Goal: Task Accomplishment & Management: Manage account settings

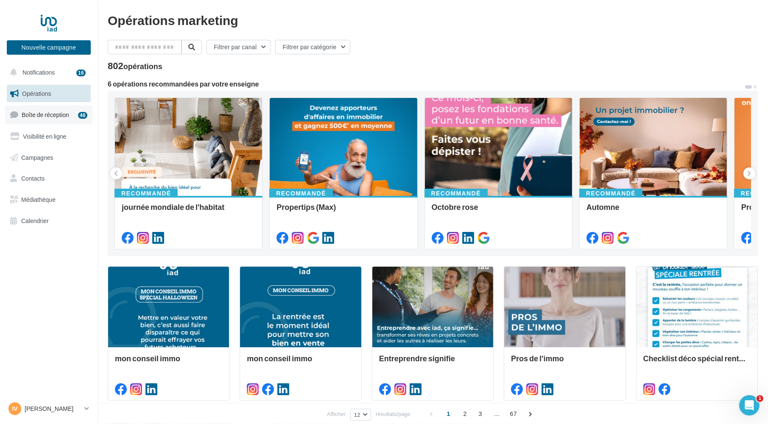
click at [61, 112] on span "Boîte de réception" at bounding box center [45, 114] width 47 height 7
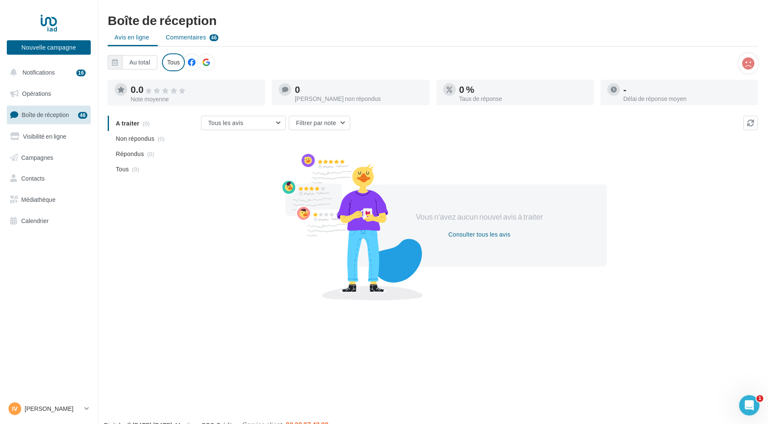
click at [190, 39] on span "Commentaires" at bounding box center [186, 37] width 40 height 8
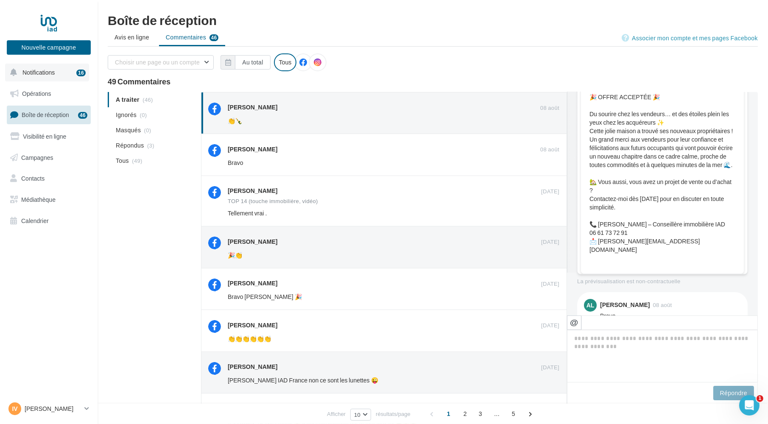
click at [60, 73] on button "Notifications 16" at bounding box center [47, 73] width 84 height 18
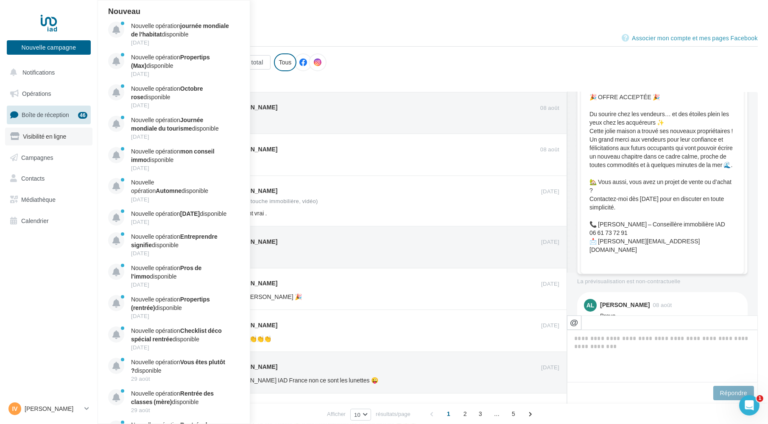
click at [48, 137] on span "Visibilité en ligne" at bounding box center [44, 136] width 43 height 7
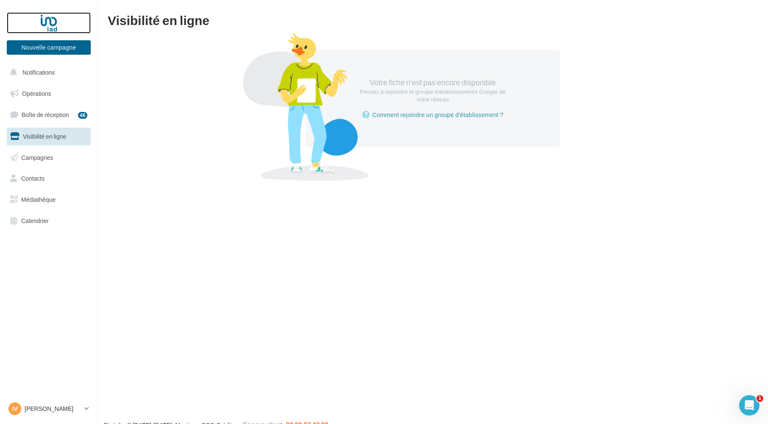
click at [54, 22] on div at bounding box center [49, 22] width 68 height 21
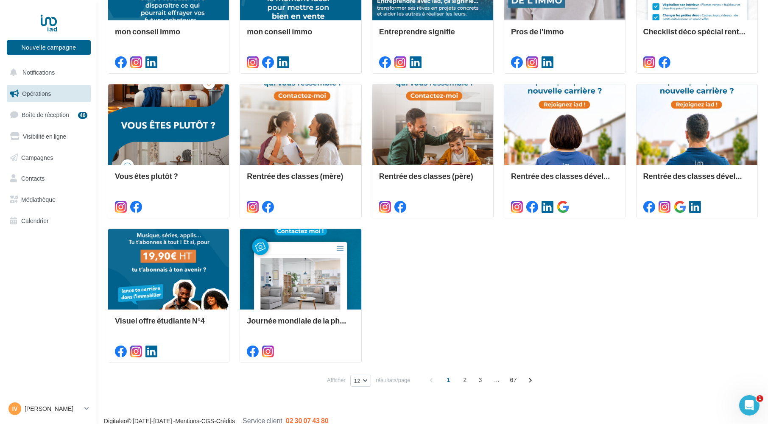
scroll to position [336, 0]
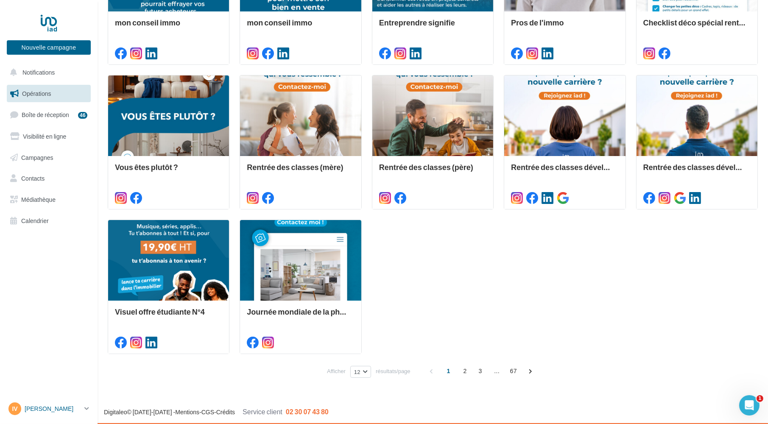
click at [55, 411] on p "[PERSON_NAME]" at bounding box center [53, 408] width 56 height 8
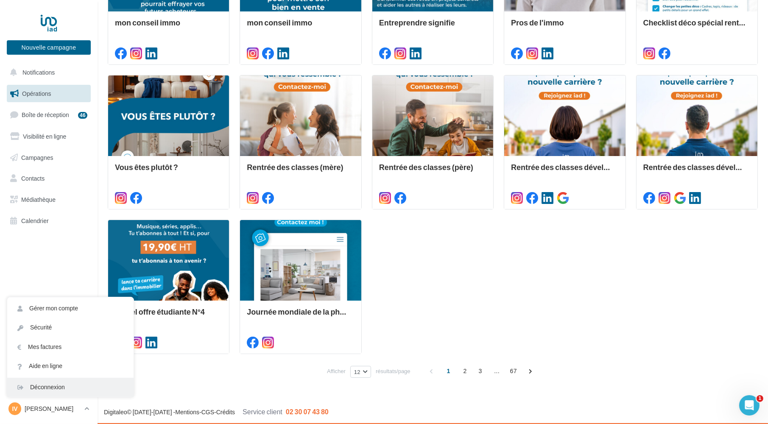
click at [60, 388] on div "Déconnexion" at bounding box center [70, 387] width 126 height 19
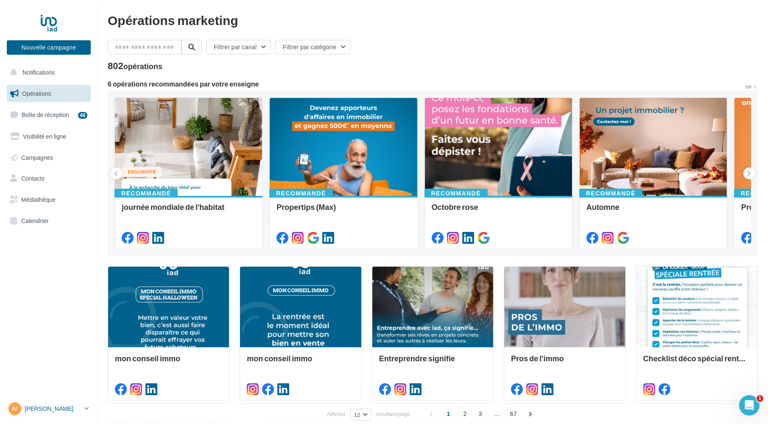
click at [56, 408] on p "[PERSON_NAME]" at bounding box center [53, 408] width 56 height 8
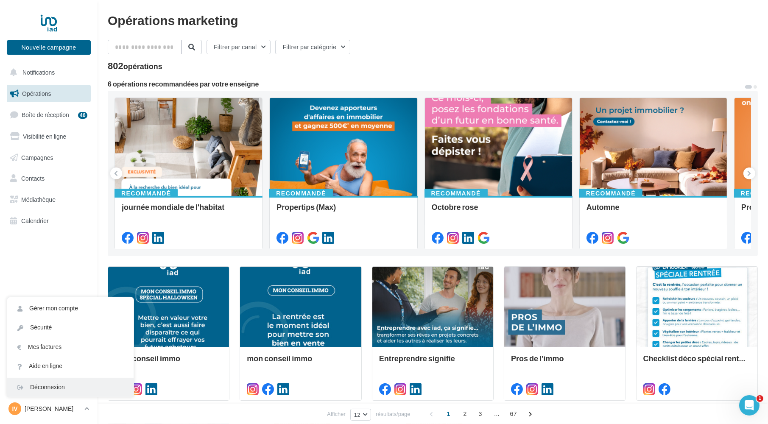
click at [64, 388] on div "Déconnexion" at bounding box center [70, 387] width 126 height 19
